Goal: Task Accomplishment & Management: Use online tool/utility

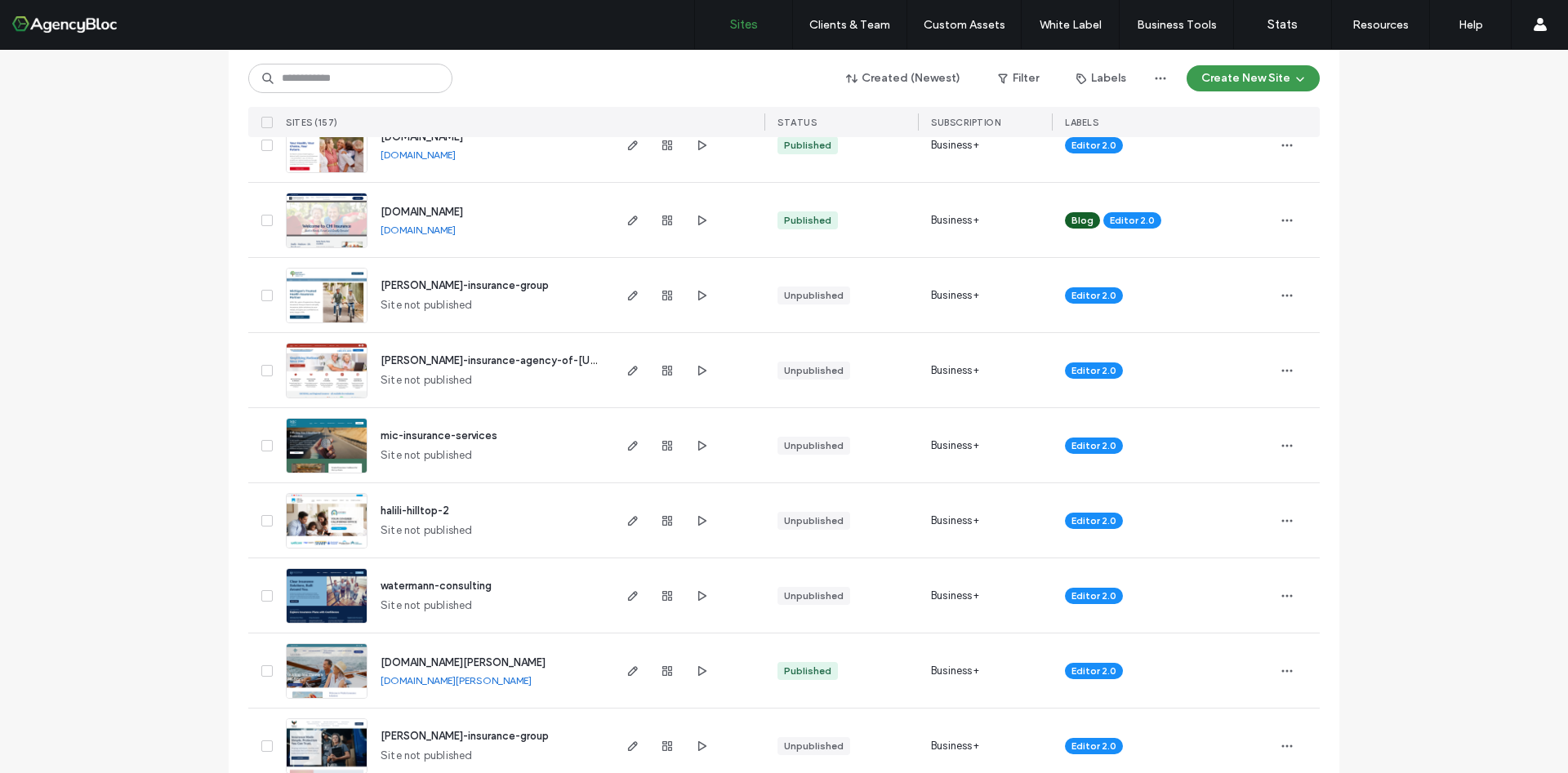
scroll to position [1225, 0]
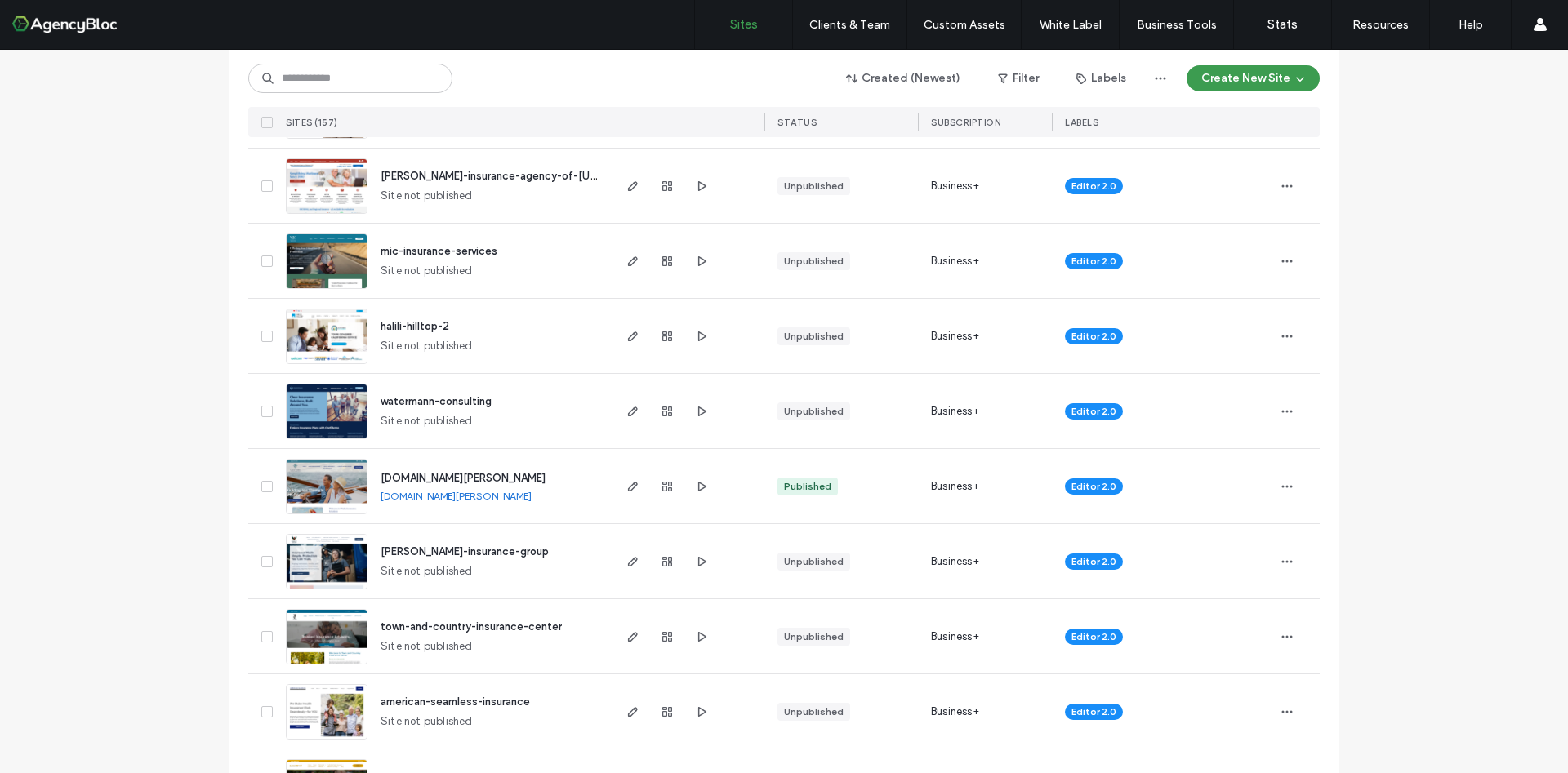
click at [337, 561] on img at bounding box center [326, 590] width 80 height 111
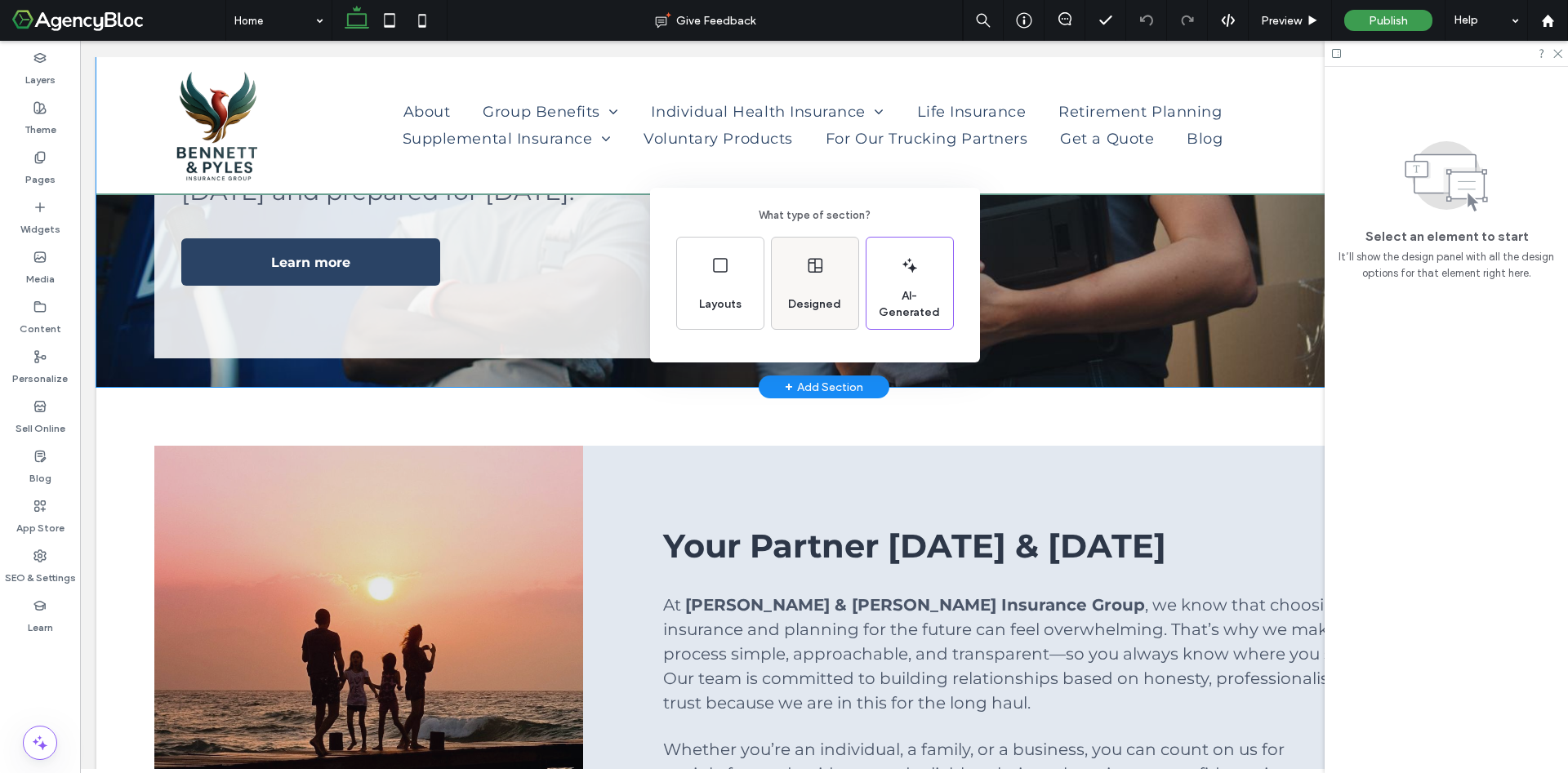
click at [811, 300] on span "Designed" at bounding box center [814, 305] width 66 height 17
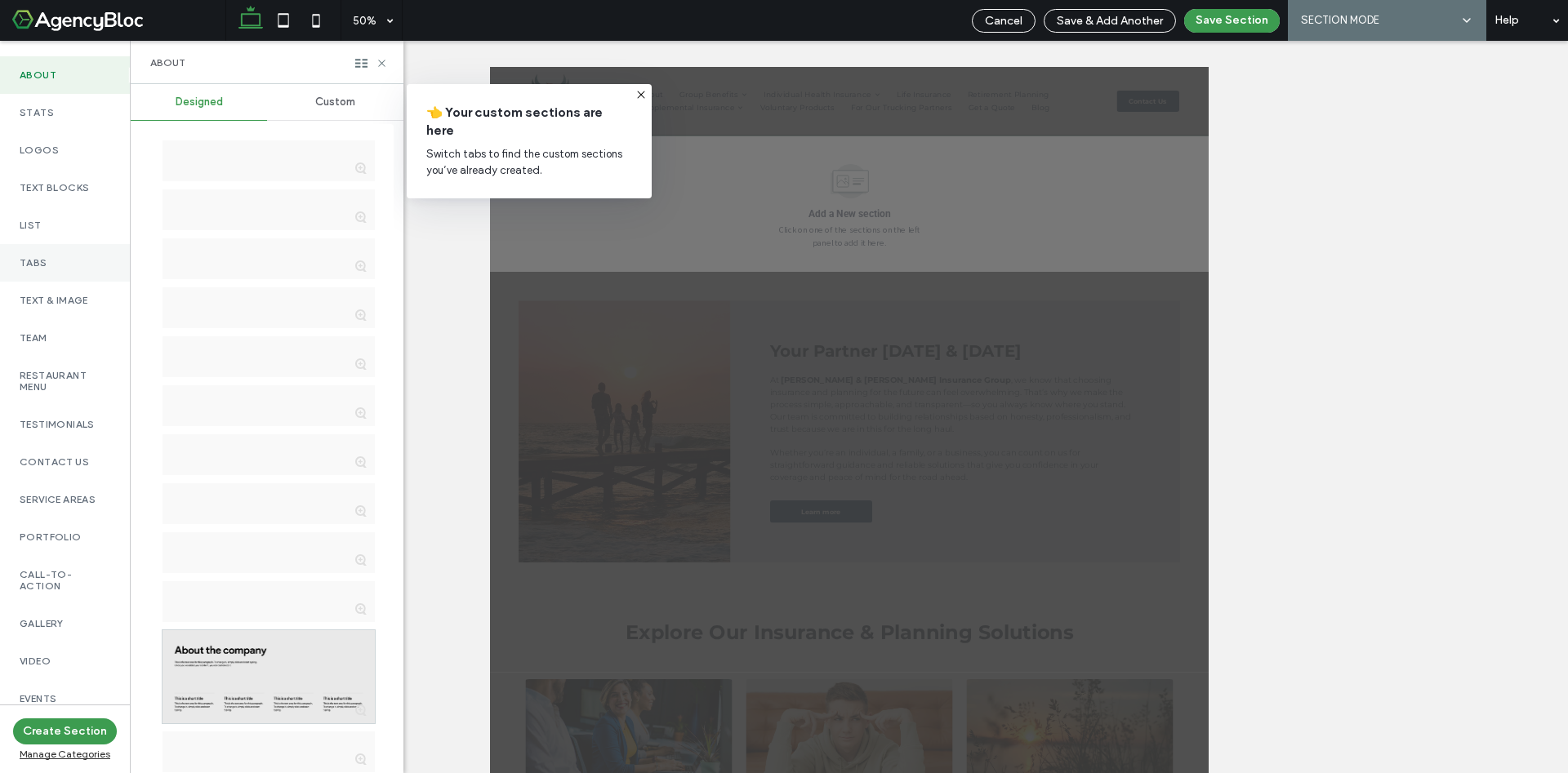
scroll to position [367, 0]
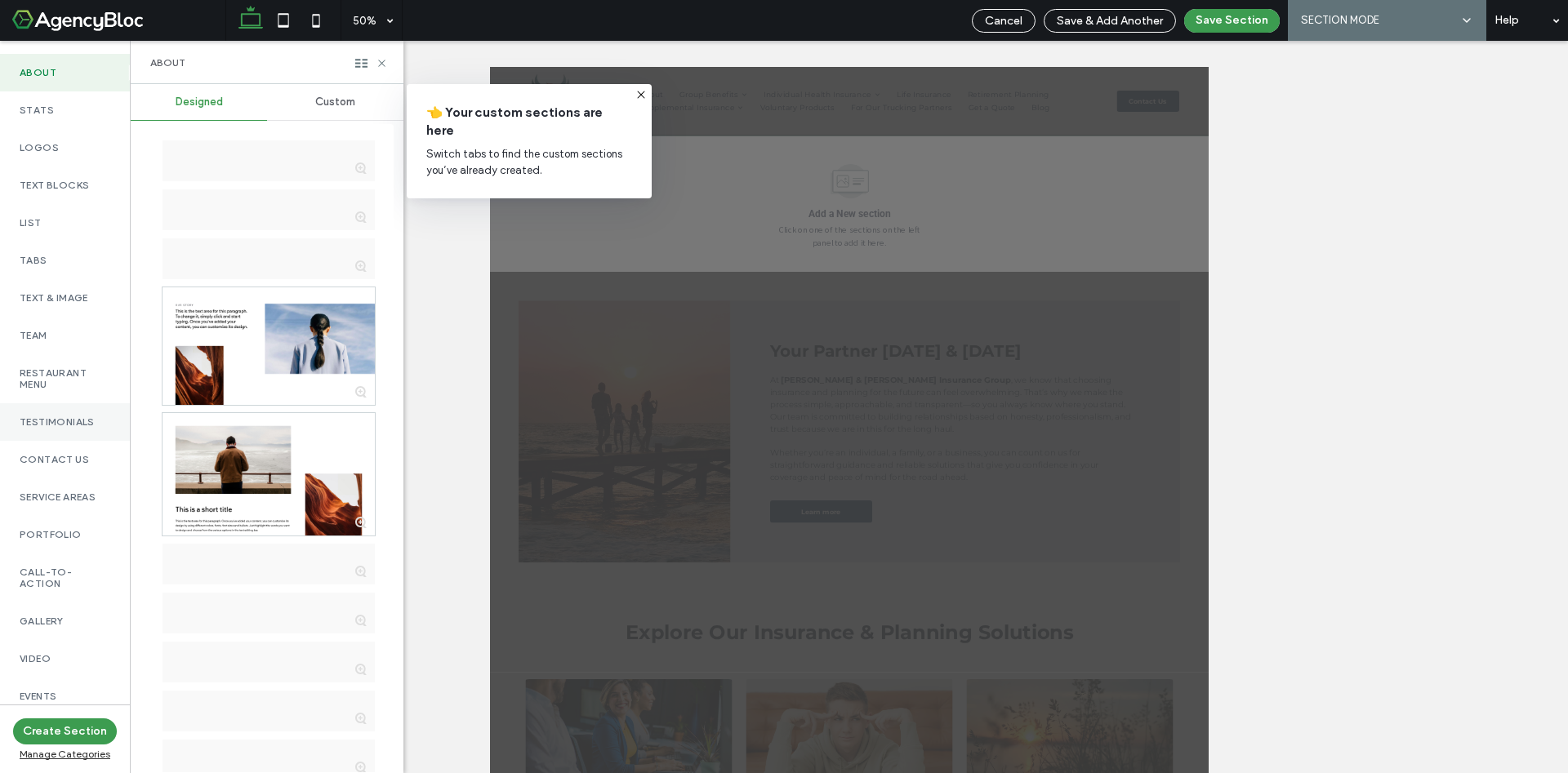
click at [68, 428] on label "Testimonials" at bounding box center [65, 422] width 91 height 12
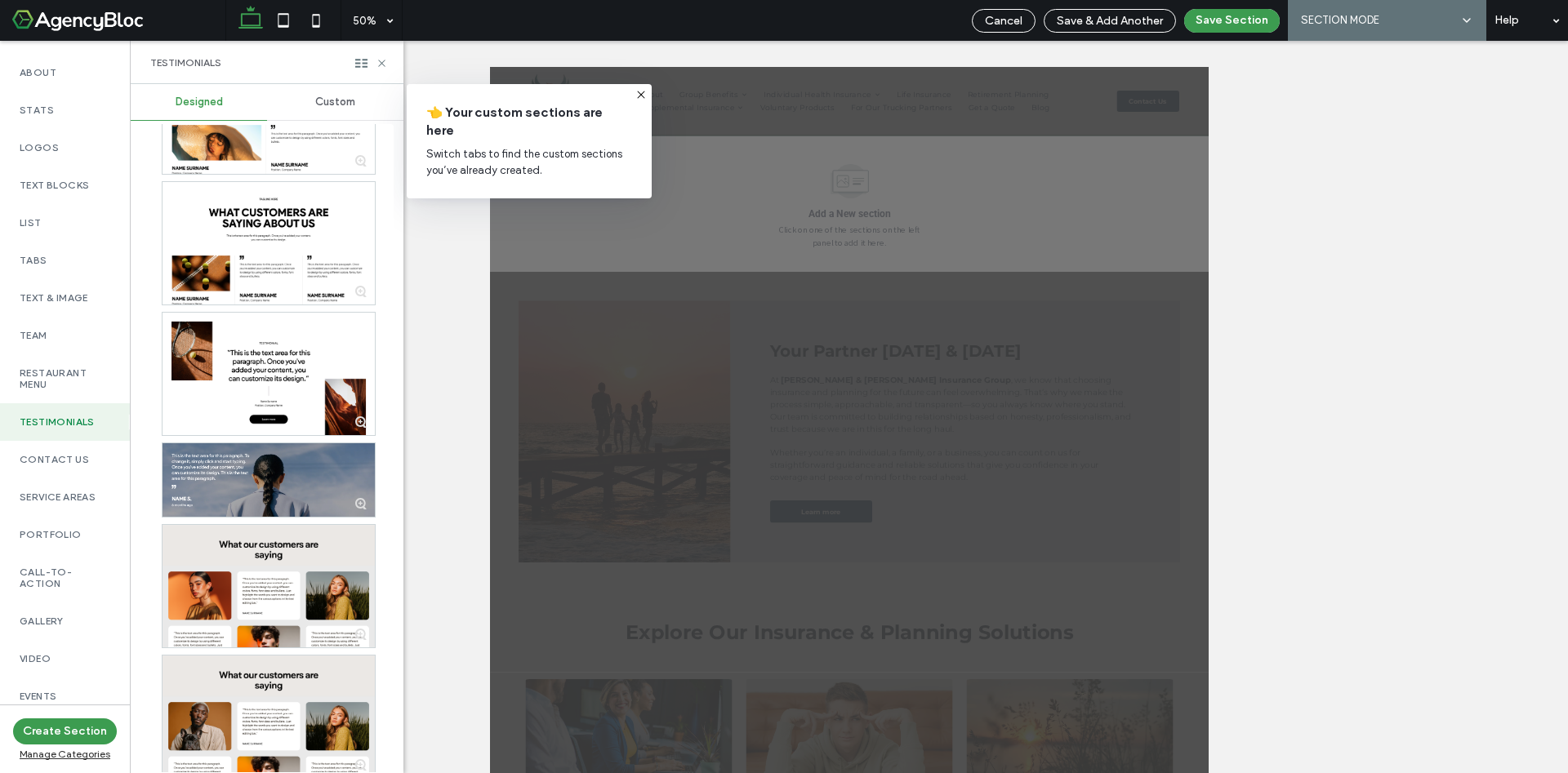
scroll to position [0, 0]
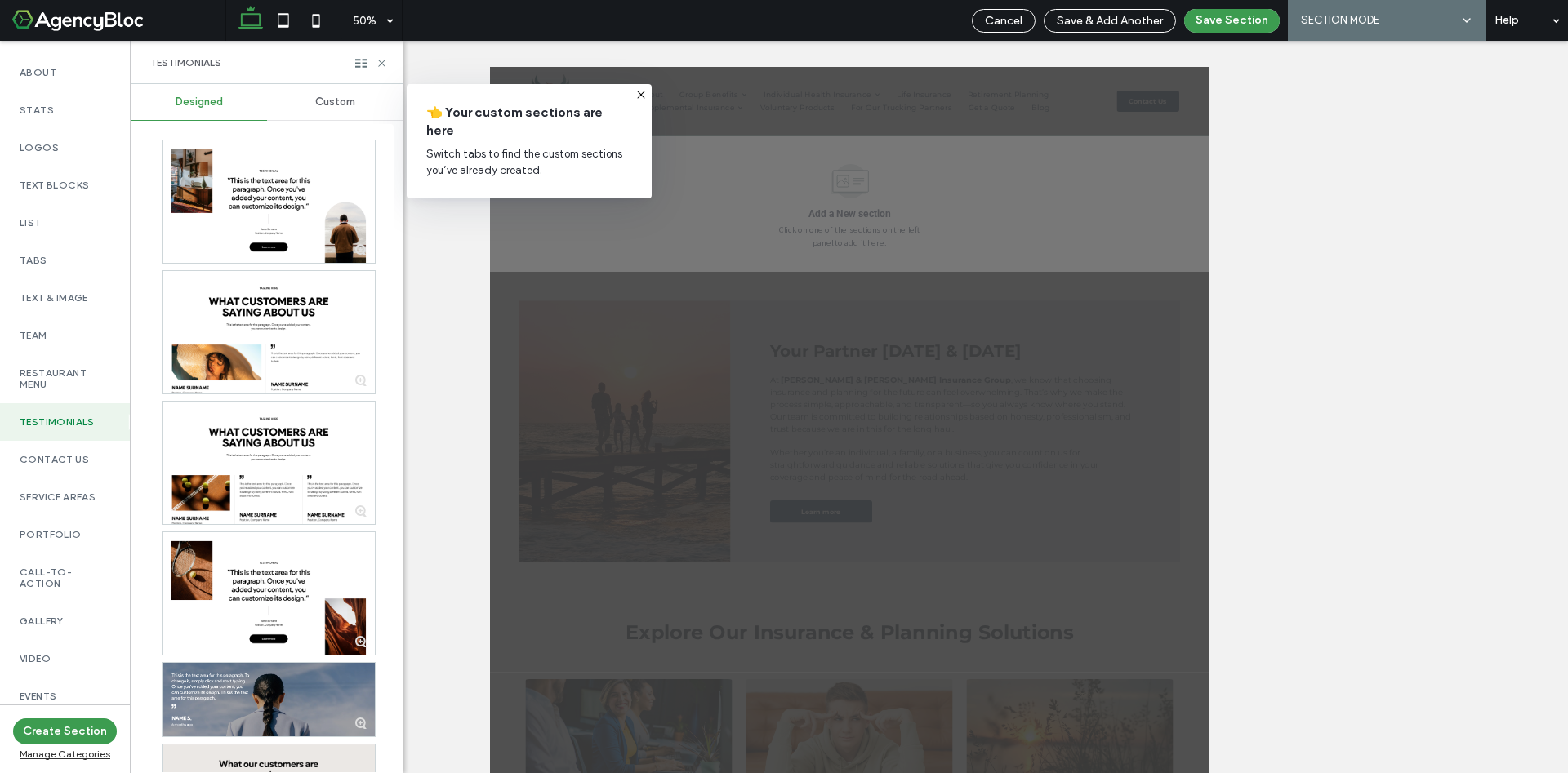
click at [319, 102] on span "Custom" at bounding box center [335, 103] width 40 height 13
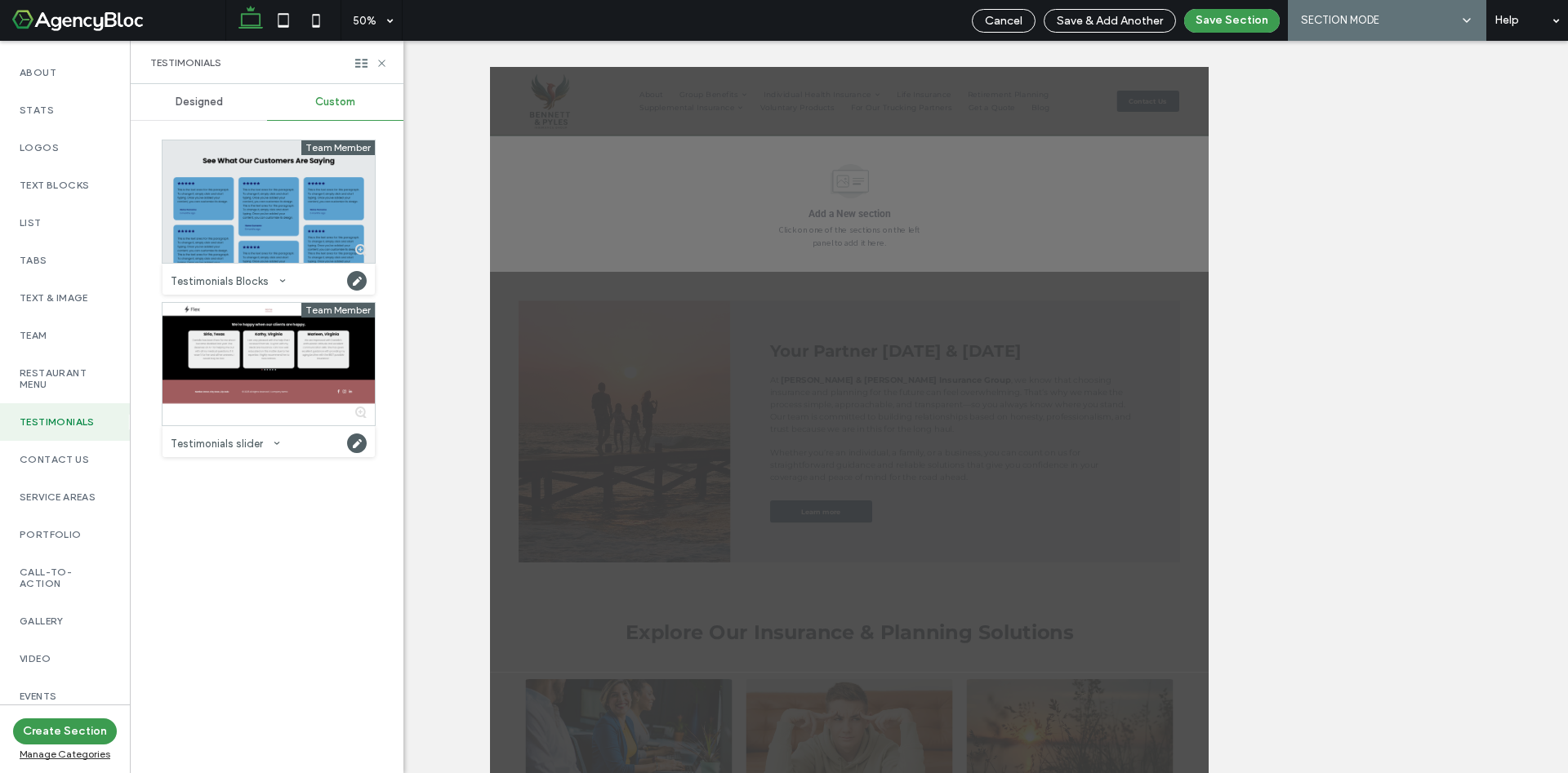
click at [208, 112] on div "Designed" at bounding box center [198, 102] width 136 height 36
